Goal: Contribute content: Add original content to the website for others to see

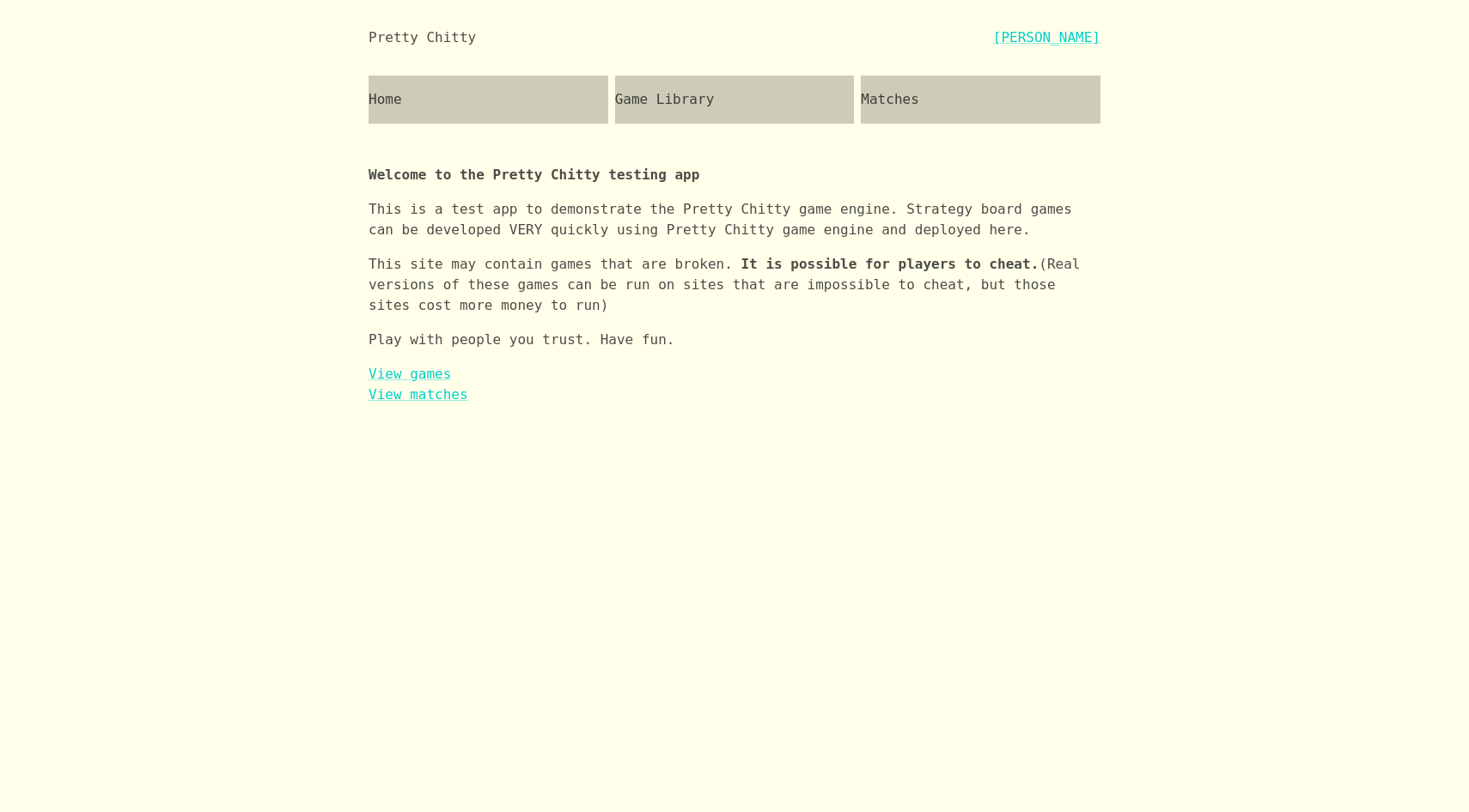
click at [938, 101] on div "Matches" at bounding box center [980, 99] width 240 height 48
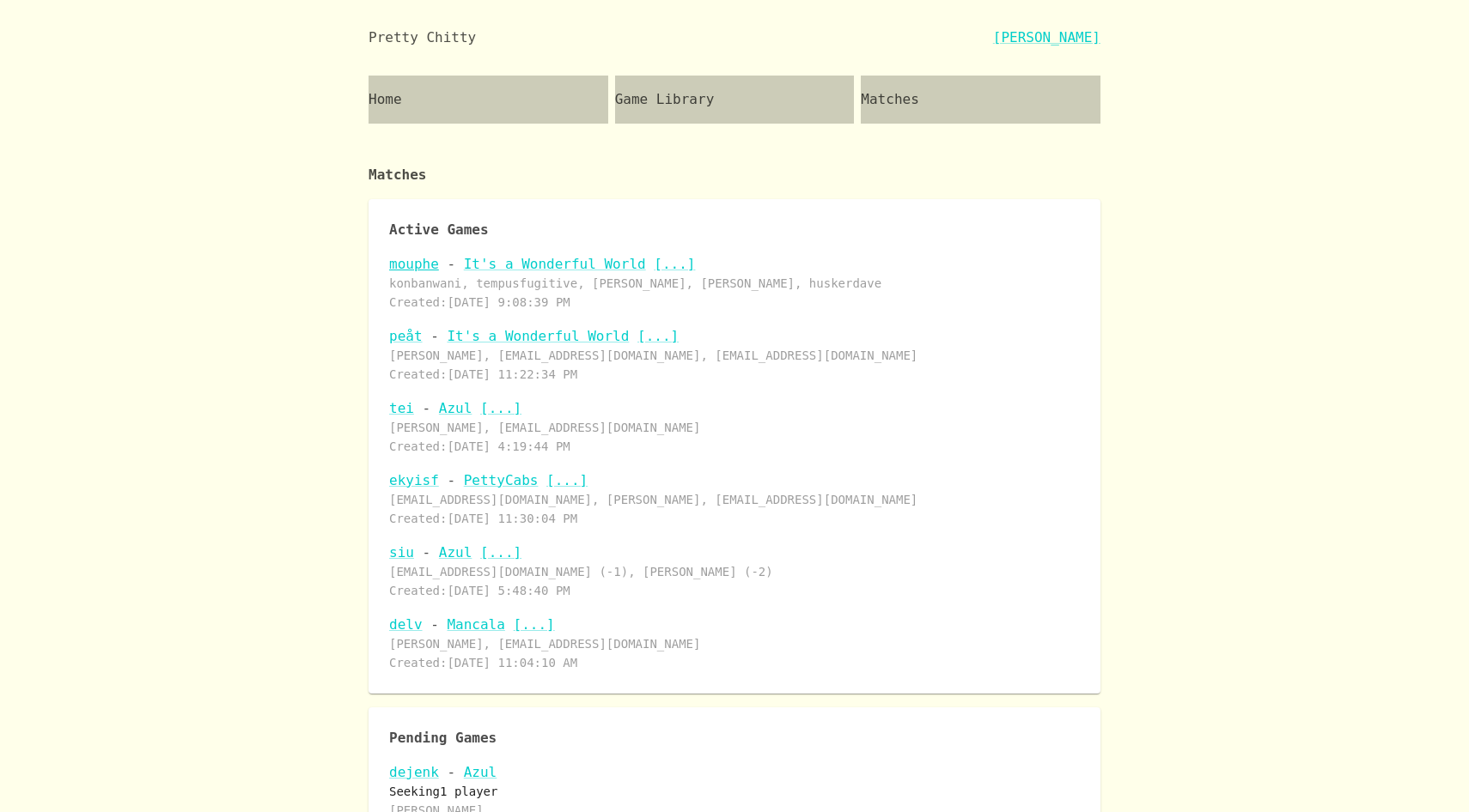
click at [422, 262] on link "mouphe" at bounding box center [414, 264] width 50 height 16
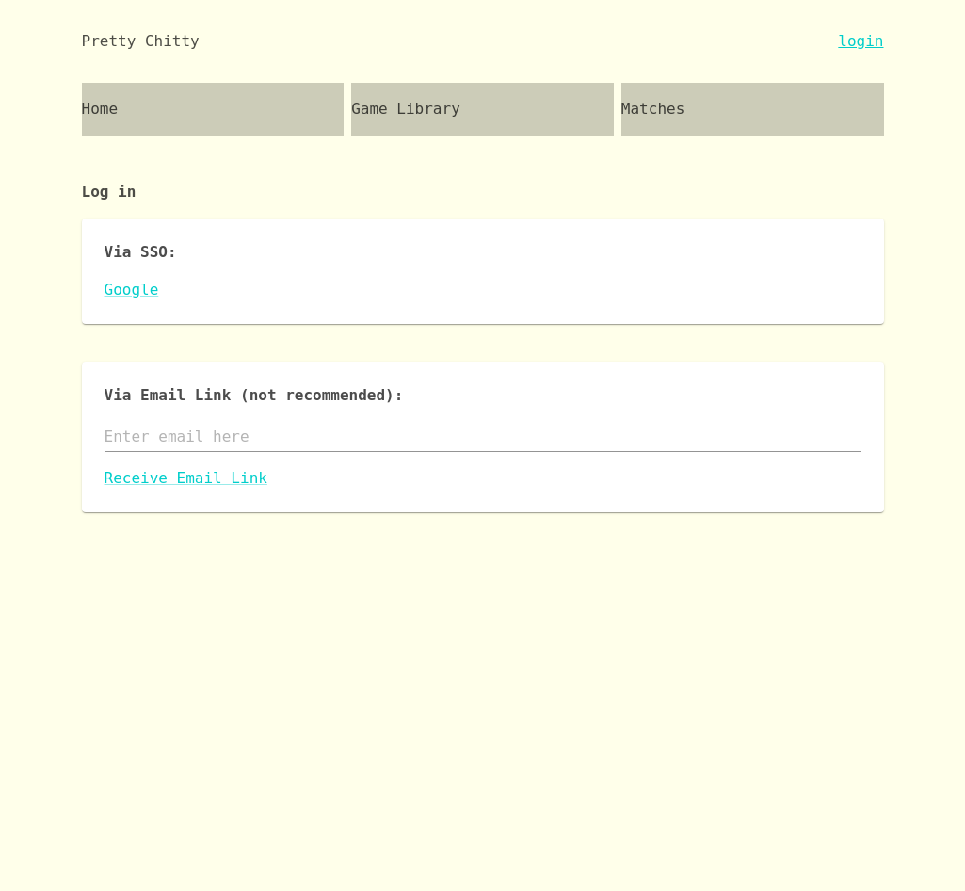
click at [859, 42] on link "login" at bounding box center [860, 41] width 45 height 23
click at [143, 285] on link "Google" at bounding box center [483, 290] width 757 height 23
click at [129, 286] on link "Google" at bounding box center [483, 290] width 757 height 23
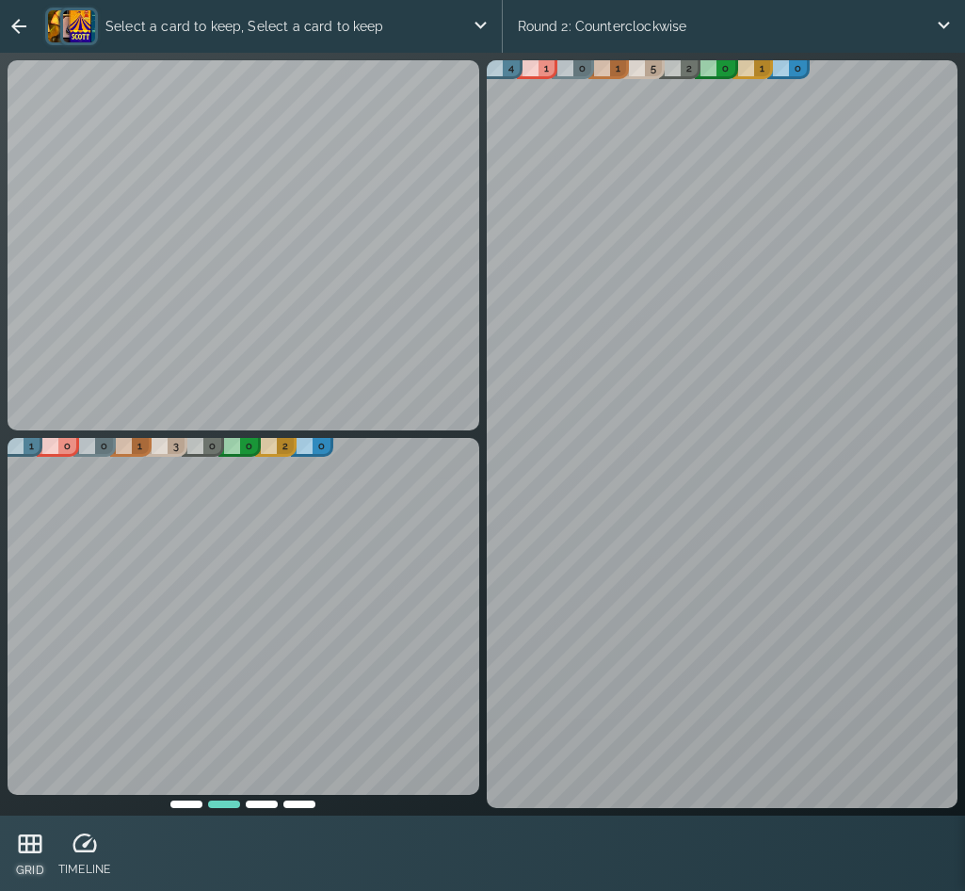
click at [20, 852] on icon at bounding box center [31, 844] width 24 height 19
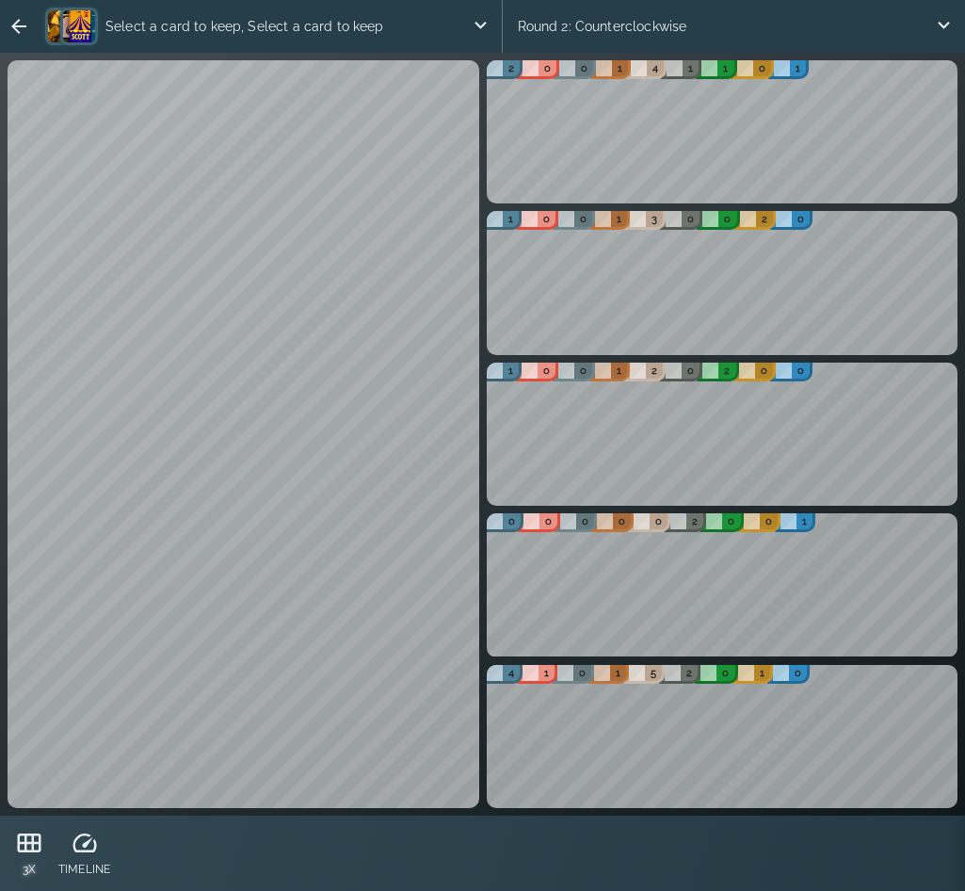
click at [20, 852] on icon at bounding box center [30, 843] width 24 height 19
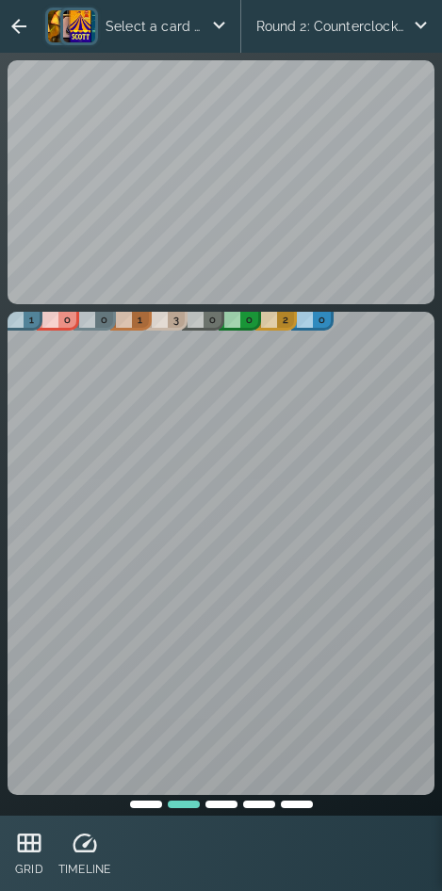
click at [19, 16] on icon "button" at bounding box center [19, 26] width 23 height 23
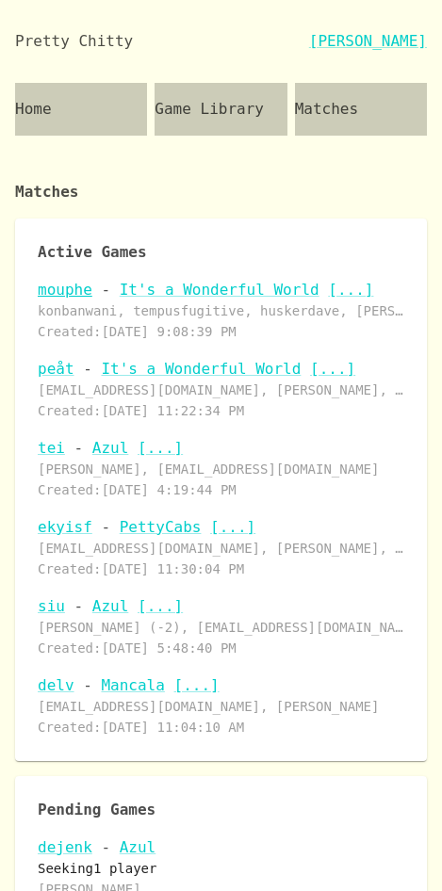
click at [82, 299] on link "mouphe" at bounding box center [65, 290] width 55 height 18
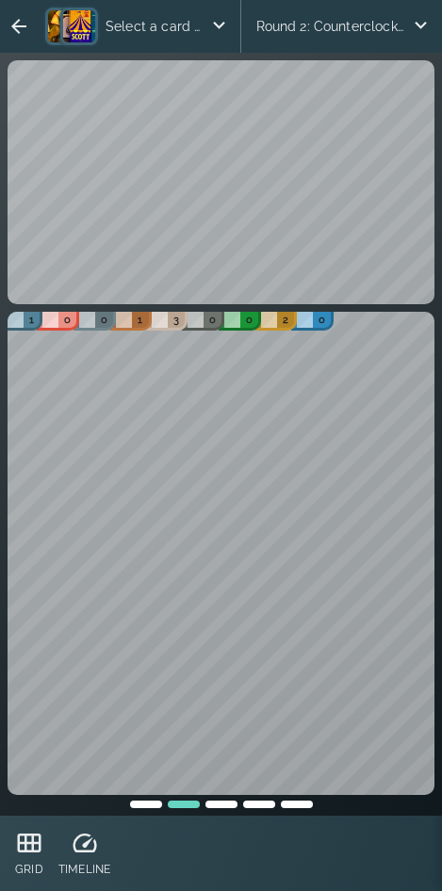
click at [24, 32] on icon "button" at bounding box center [19, 26] width 23 height 23
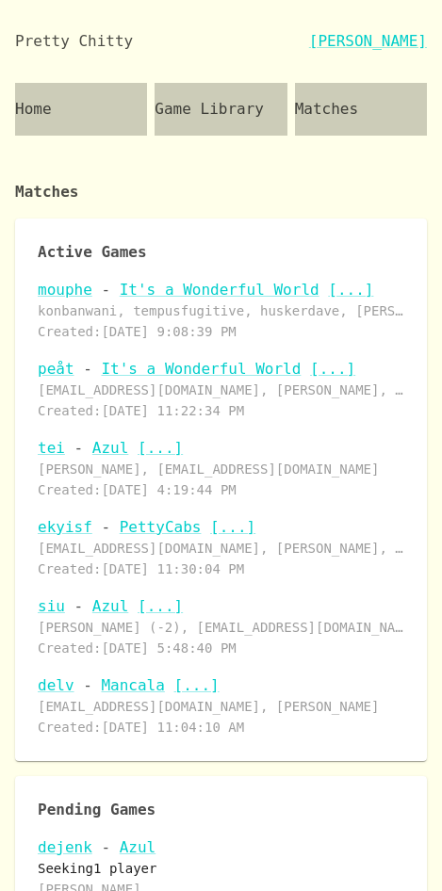
click at [55, 301] on p "mouphe - It's a Wonderful World [...]" at bounding box center [221, 290] width 366 height 23
click at [61, 299] on link "mouphe" at bounding box center [65, 290] width 55 height 18
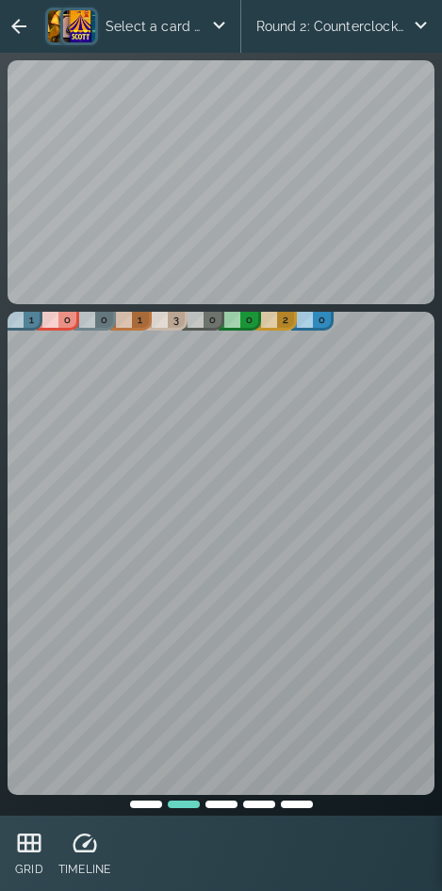
click at [318, 23] on div "Round 2: Counterclockwise" at bounding box center [342, 26] width 202 height 53
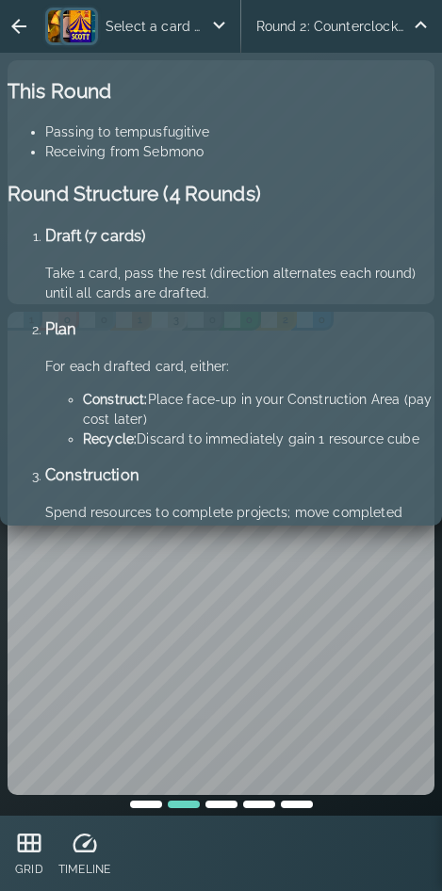
click at [318, 23] on div "Round 2: Counterclockwise" at bounding box center [342, 26] width 202 height 53
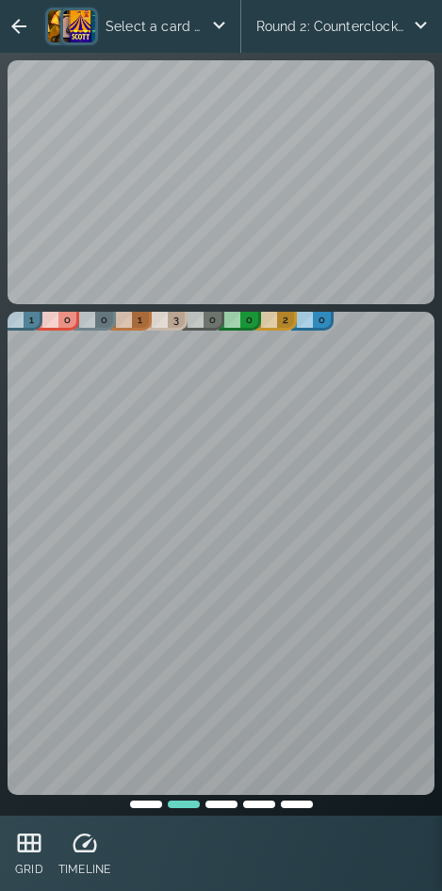
click at [128, 24] on p "Select a card to keep, Select a card to keep" at bounding box center [154, 27] width 112 height 38
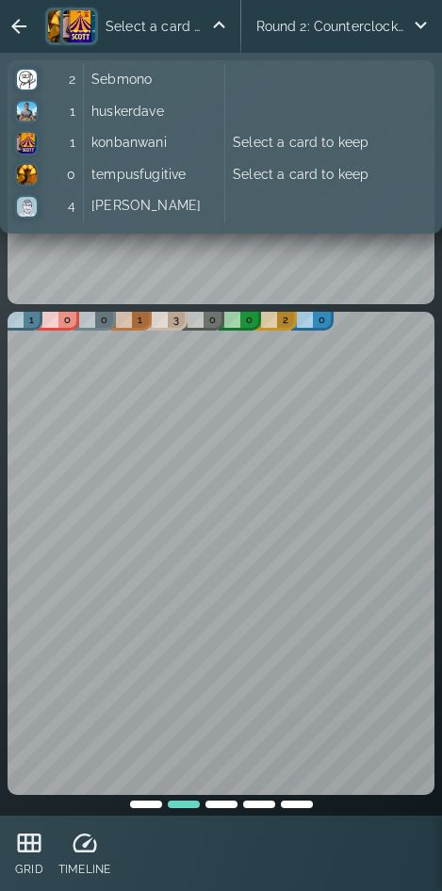
click at [128, 24] on p "Select a card to keep, Select a card to keep" at bounding box center [154, 27] width 112 height 38
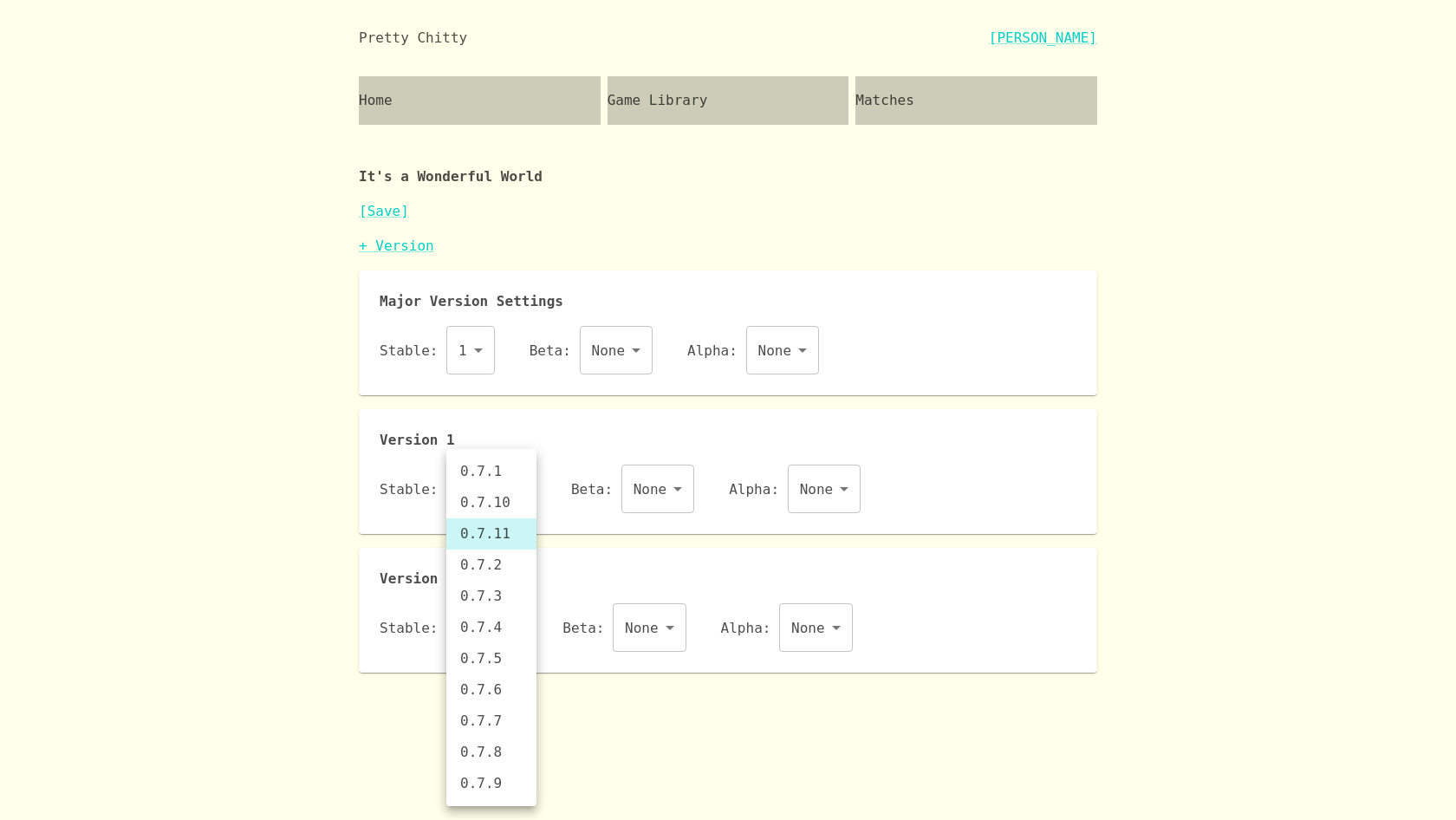
click at [507, 502] on body "Pretty Chitty Josh Breckman Home Game Library Matches It's a Wonderful World [S…" at bounding box center [728, 336] width 1456 height 673
click at [393, 242] on div at bounding box center [728, 410] width 1456 height 820
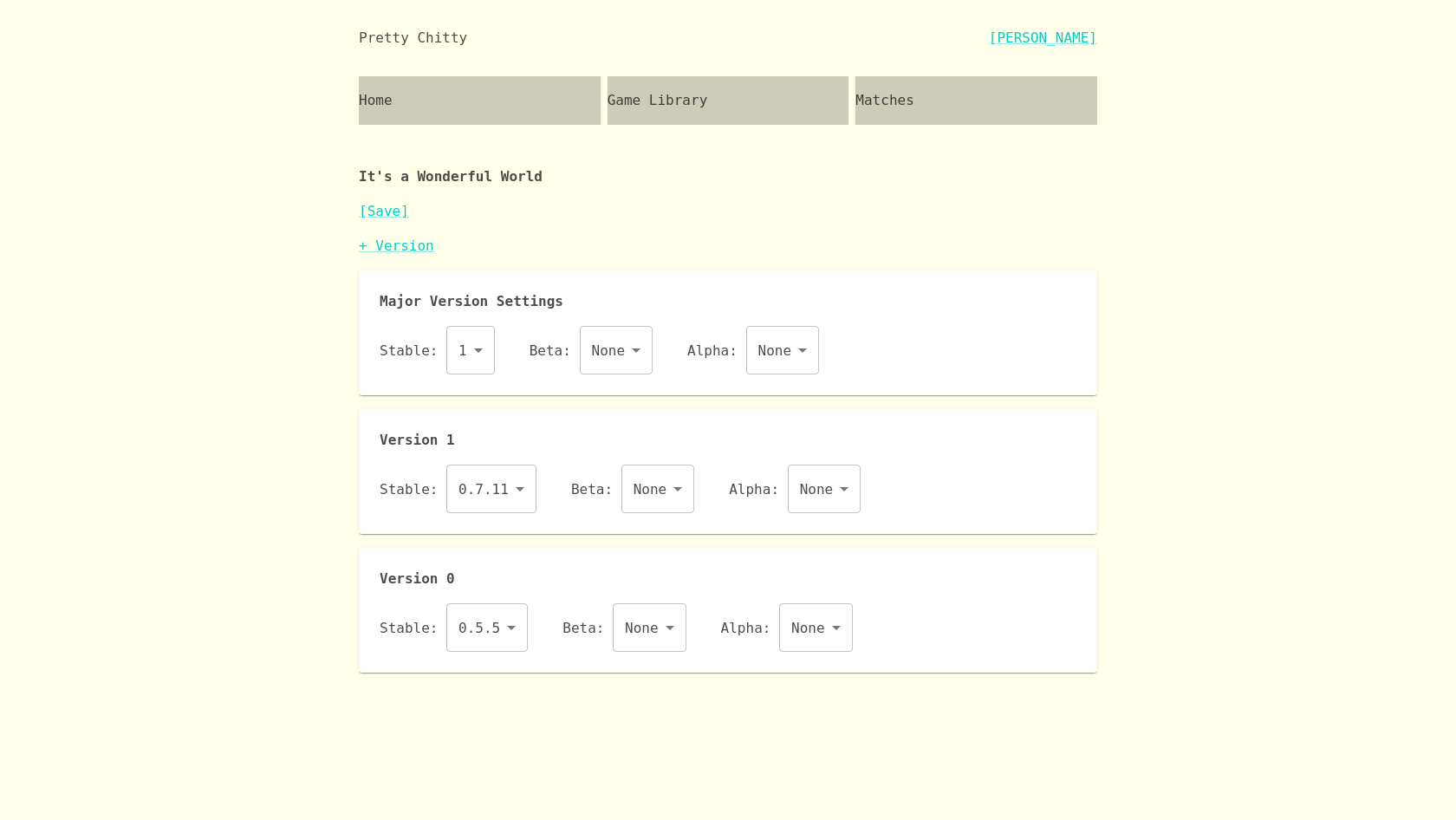
click at [392, 251] on link "+ Version" at bounding box center [397, 246] width 75 height 17
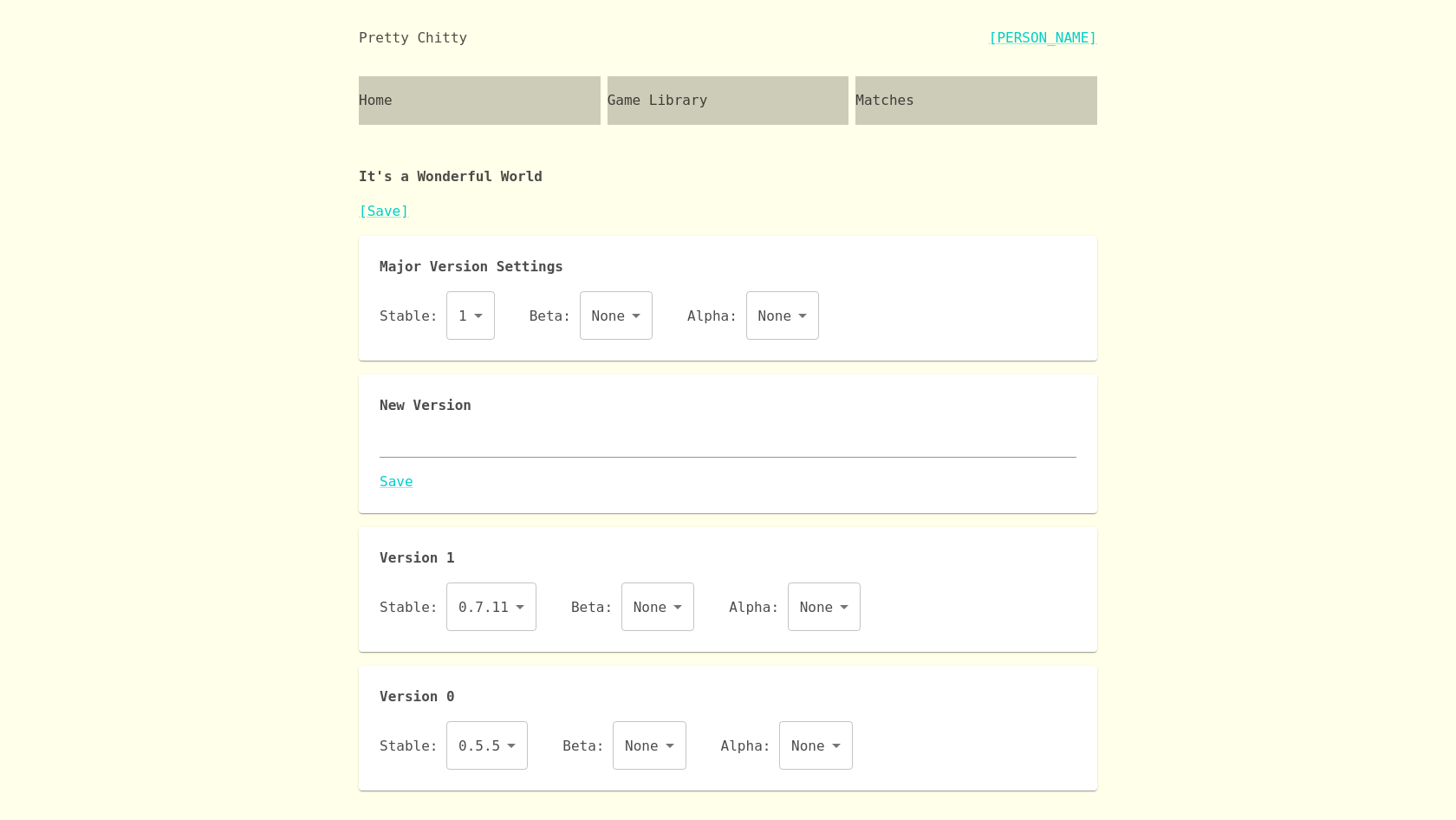
click at [478, 445] on textarea at bounding box center [728, 444] width 697 height 20
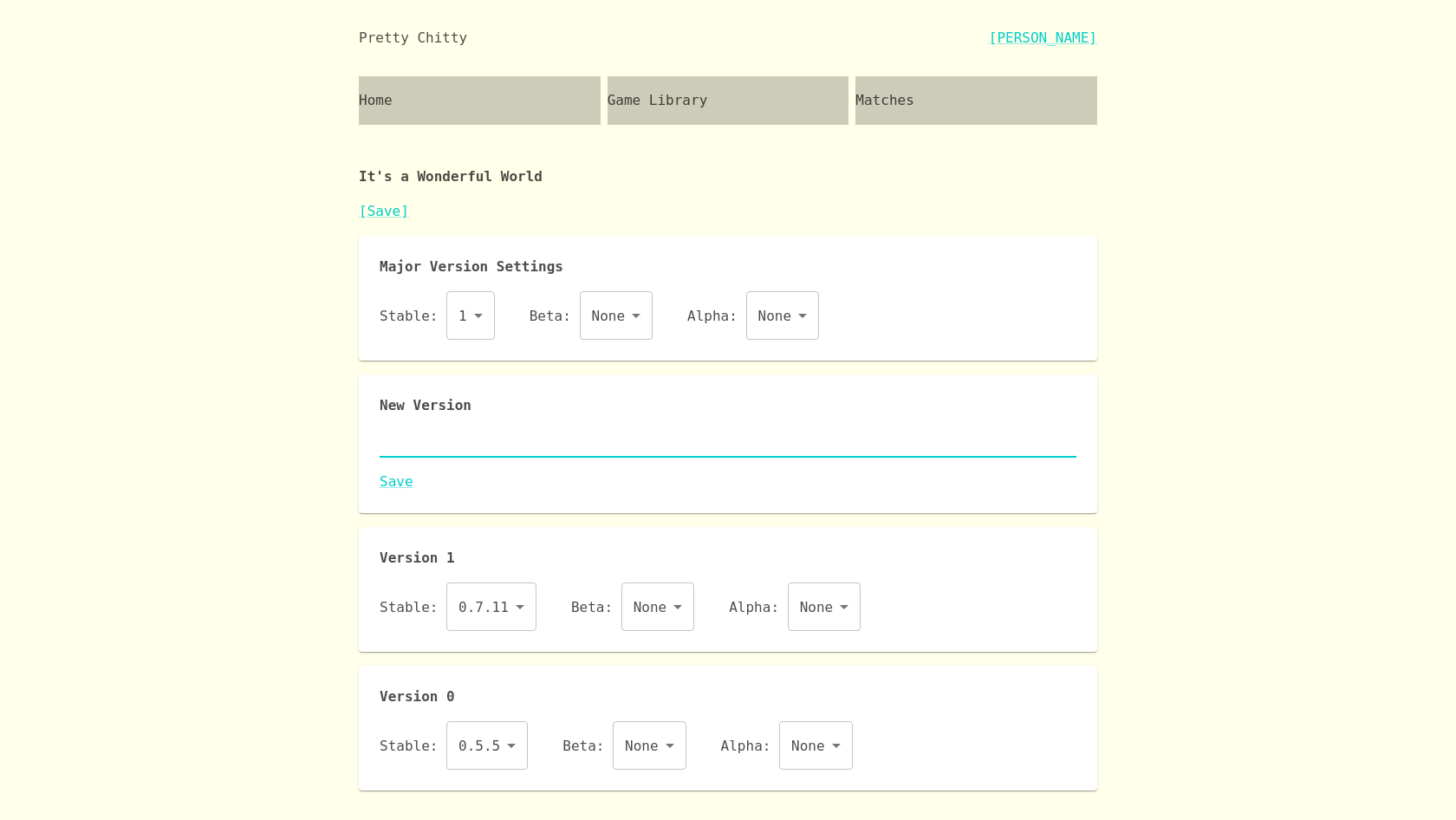
paste textarea "{ "id": "iaww", "name": "It's a Wonderful World", "major": 1, "description": "I…"
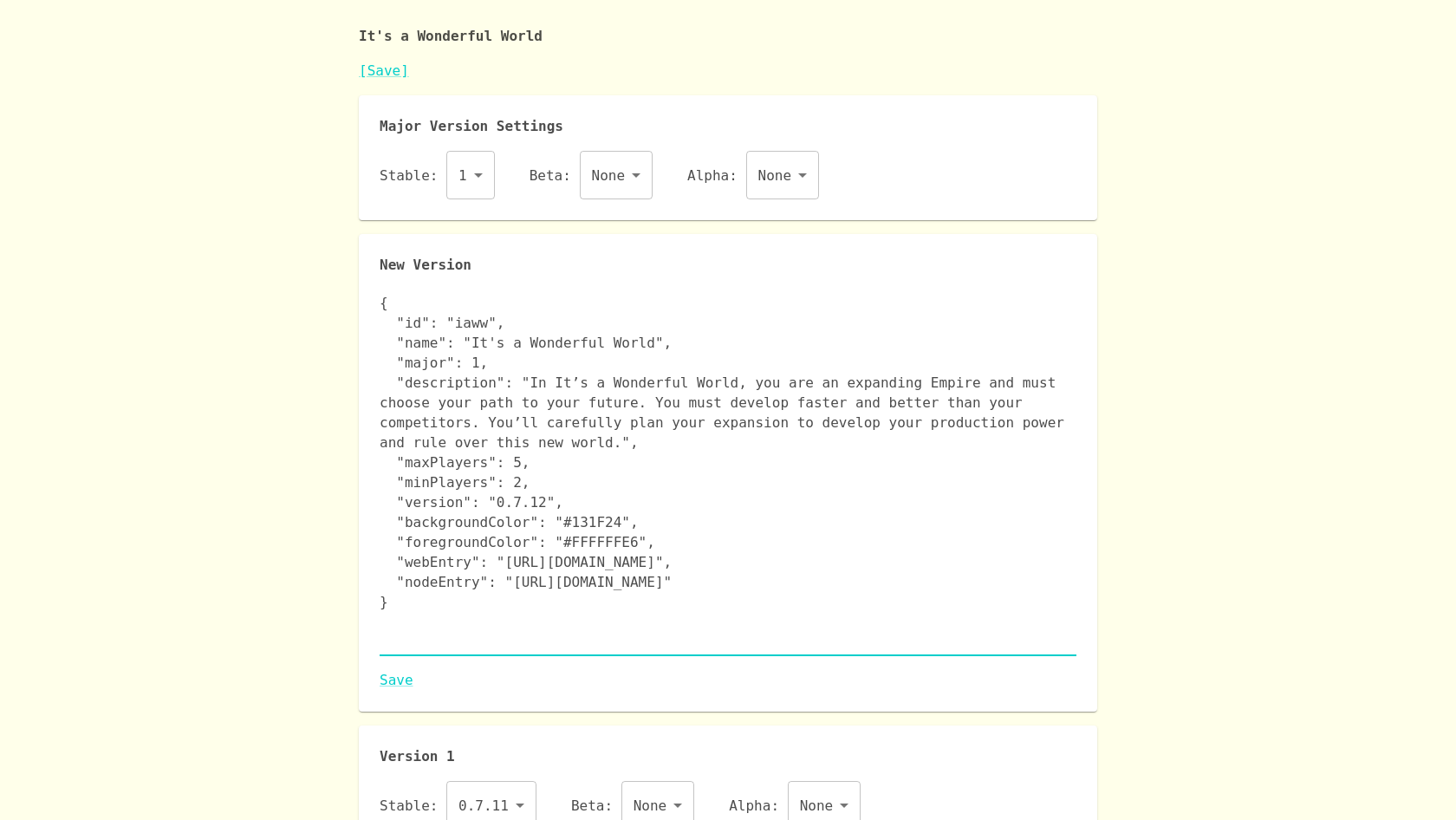
scroll to position [153, 0]
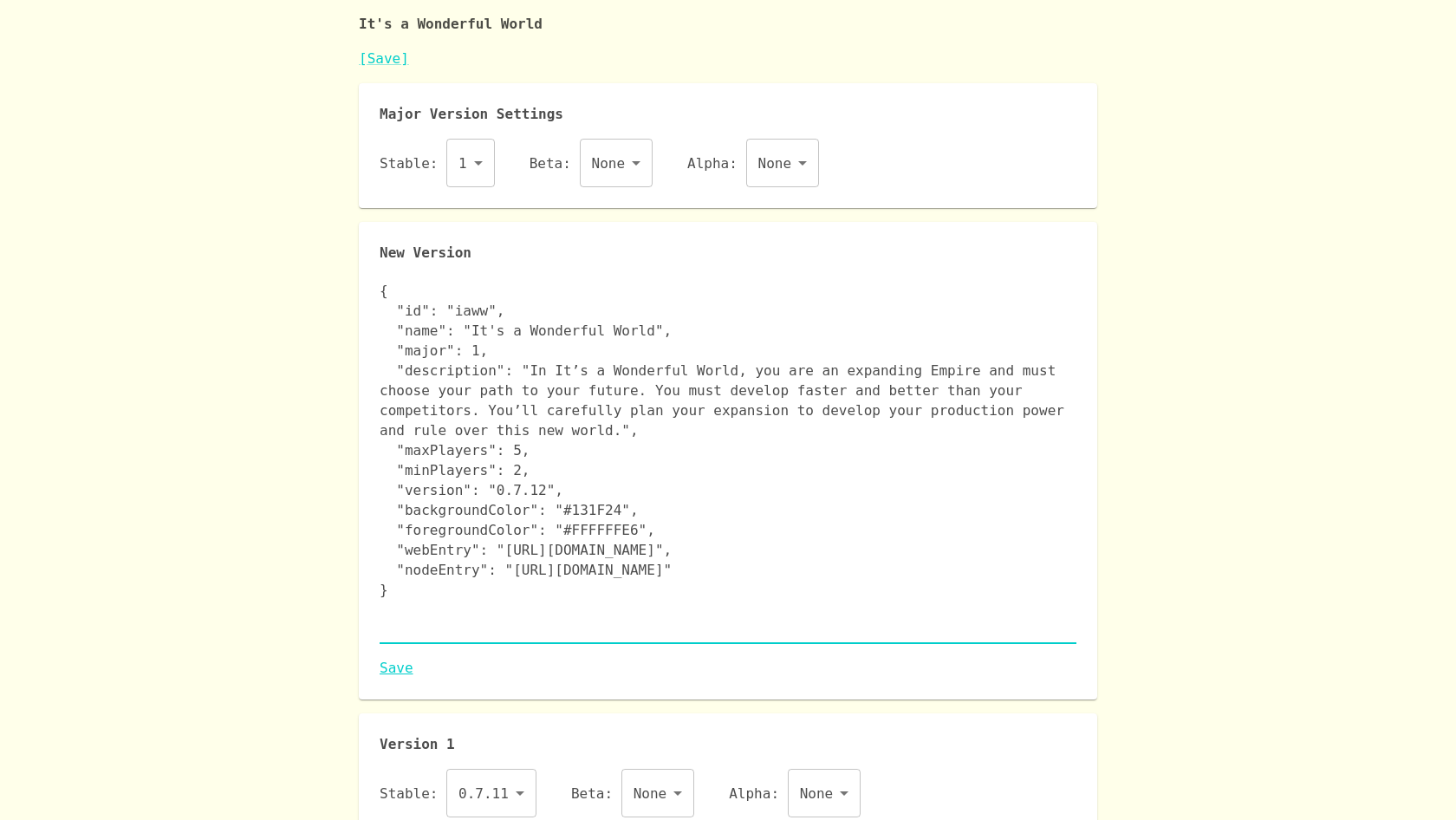
type textarea "{ "id": "iaww", "name": "It's a Wonderful World", "major": 1, "description": "I…"
click at [397, 663] on link "Save" at bounding box center [728, 668] width 697 height 21
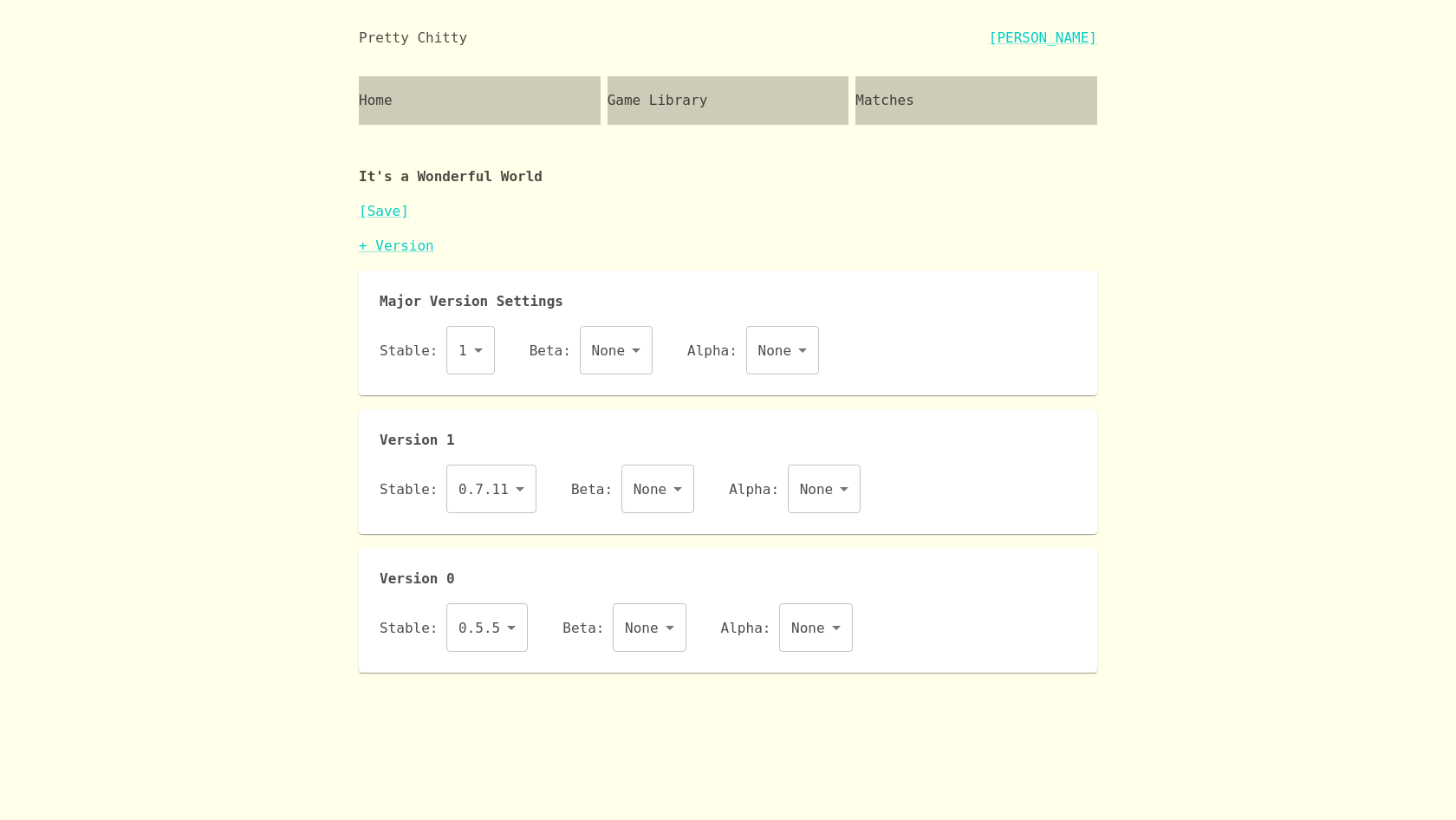
click at [483, 484] on body "Pretty Chitty Josh Breckman Home Game Library Matches It's a Wonderful World [S…" at bounding box center [728, 336] width 1456 height 673
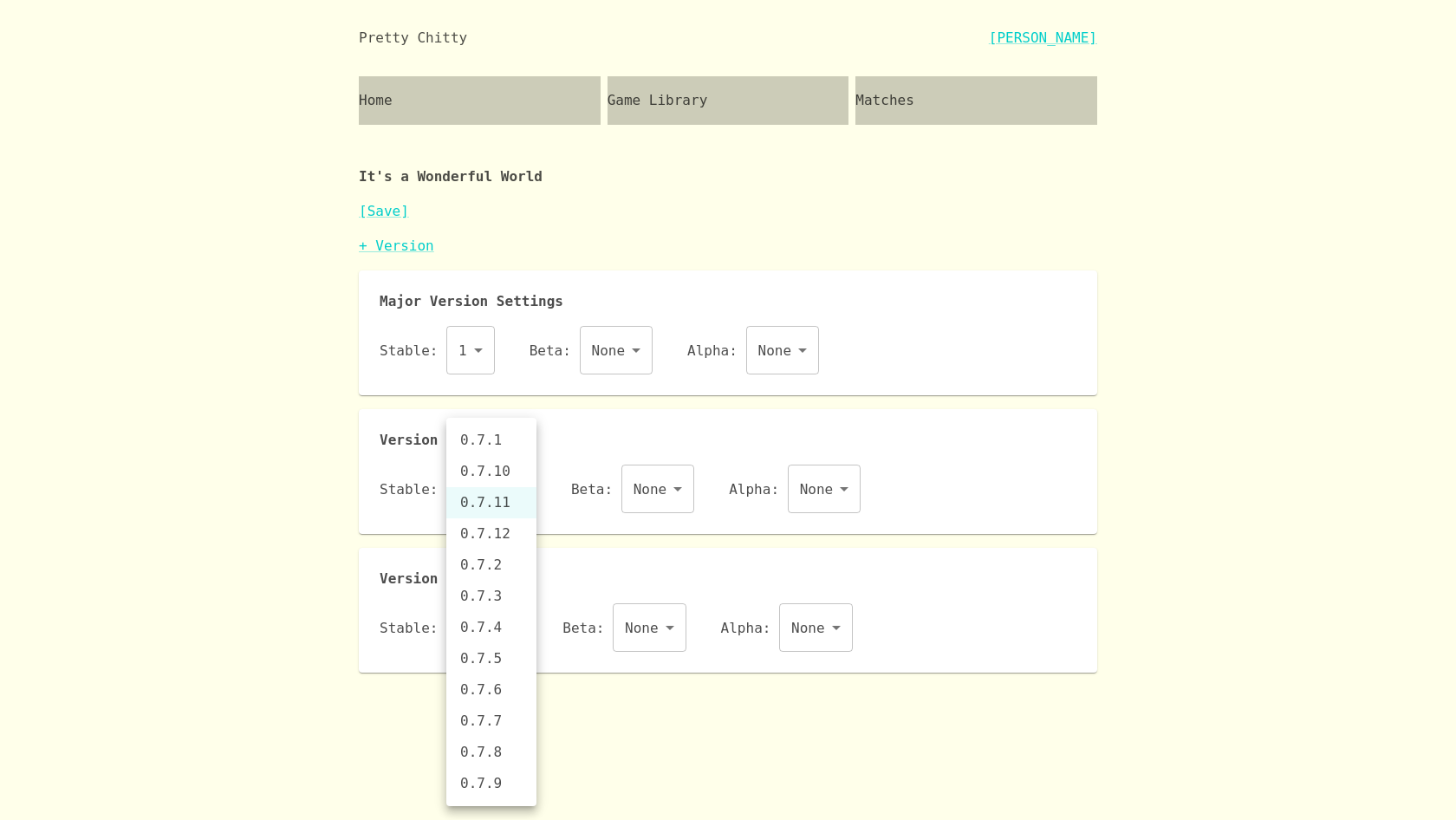
click at [503, 537] on li "0.7.12" at bounding box center [491, 534] width 90 height 31
type input "0.7.12"
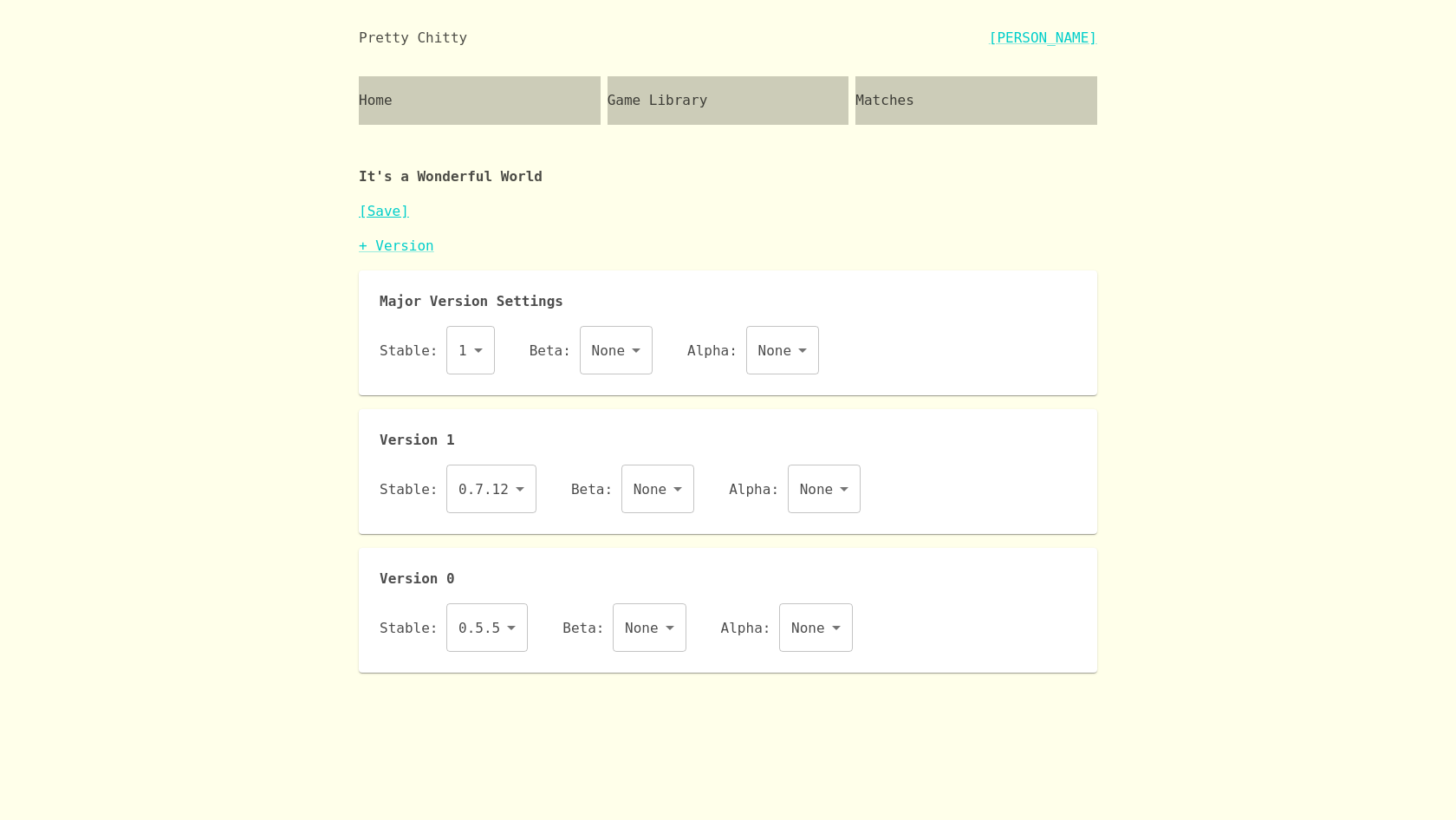
click at [392, 211] on link "[Save]" at bounding box center [384, 211] width 51 height 17
